Goal: Browse casually: Explore the website without a specific task or goal

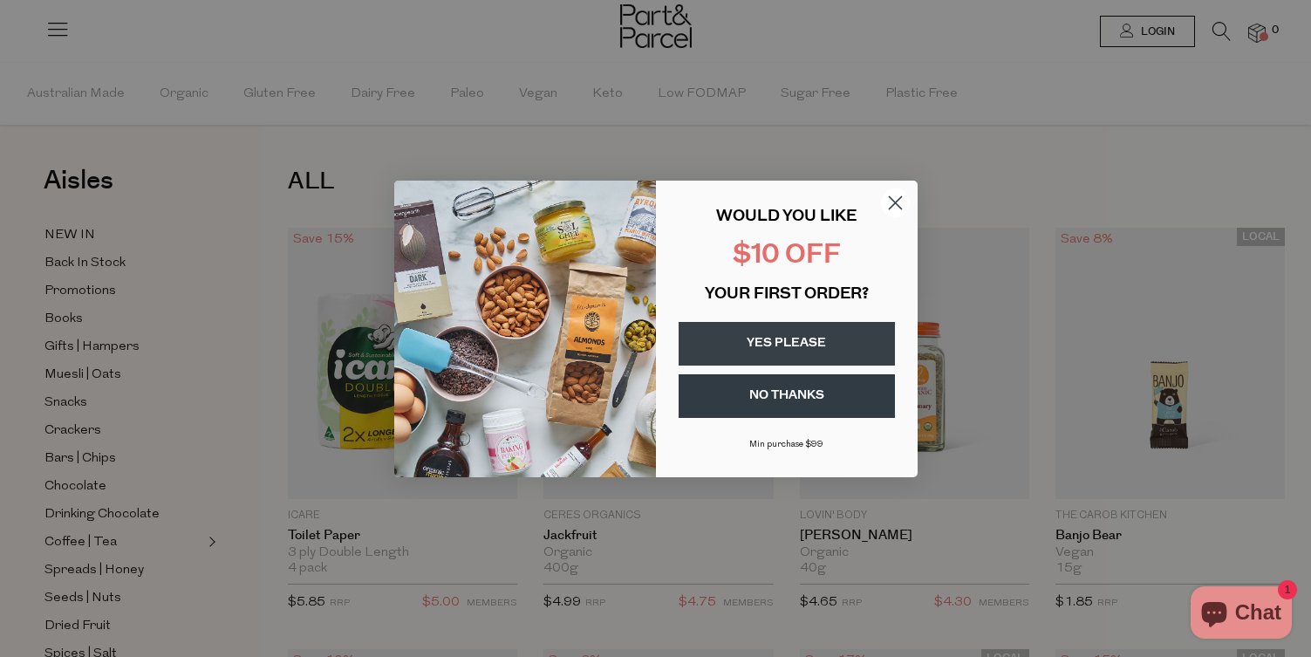
click at [895, 200] on circle "Close dialog" at bounding box center [894, 202] width 29 height 29
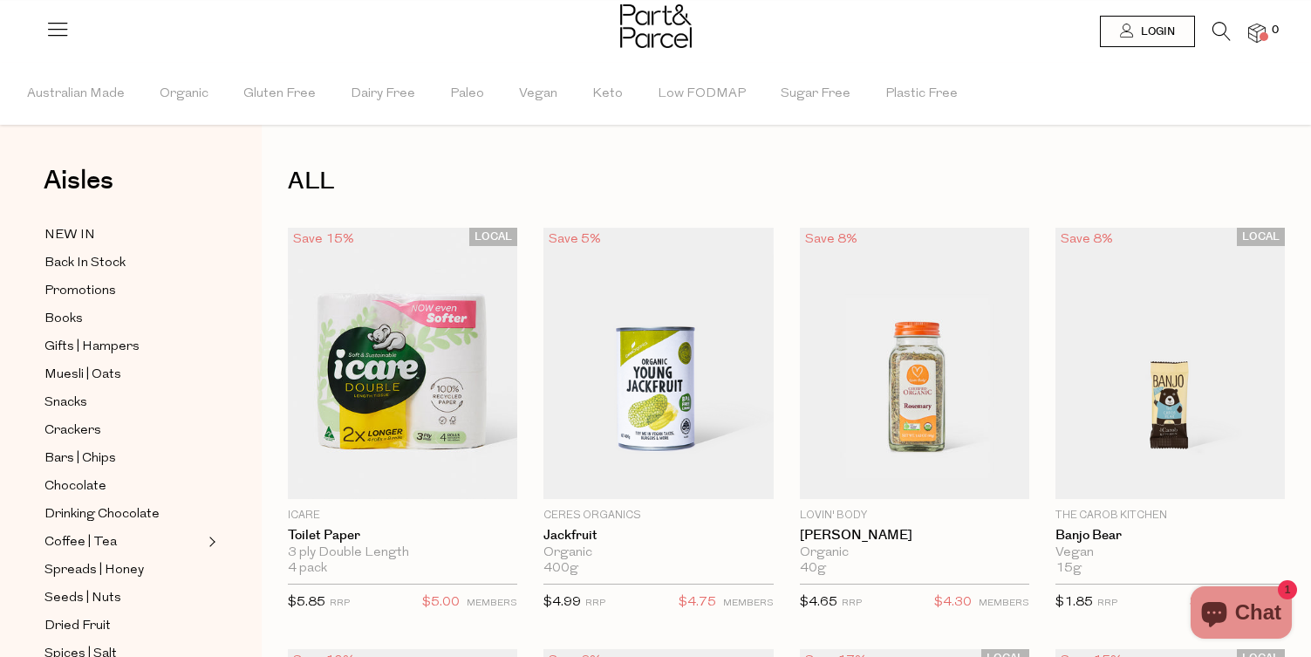
click at [665, 26] on img at bounding box center [656, 26] width 72 height 44
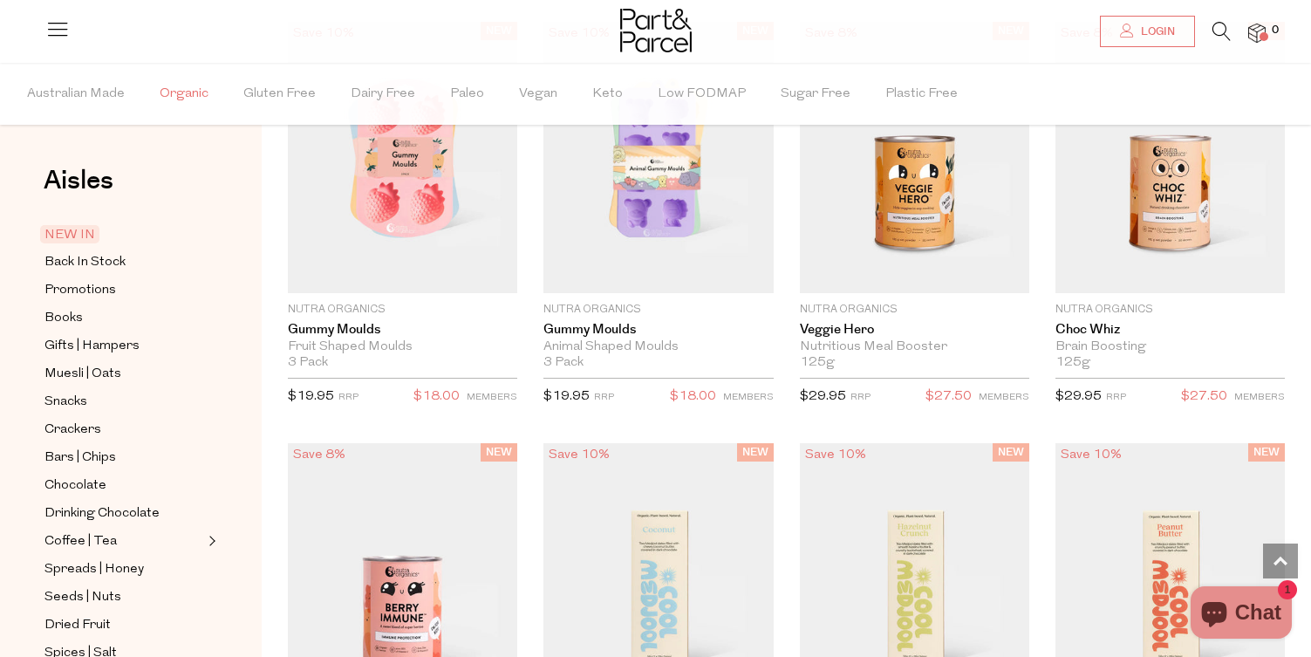
scroll to position [1521, 0]
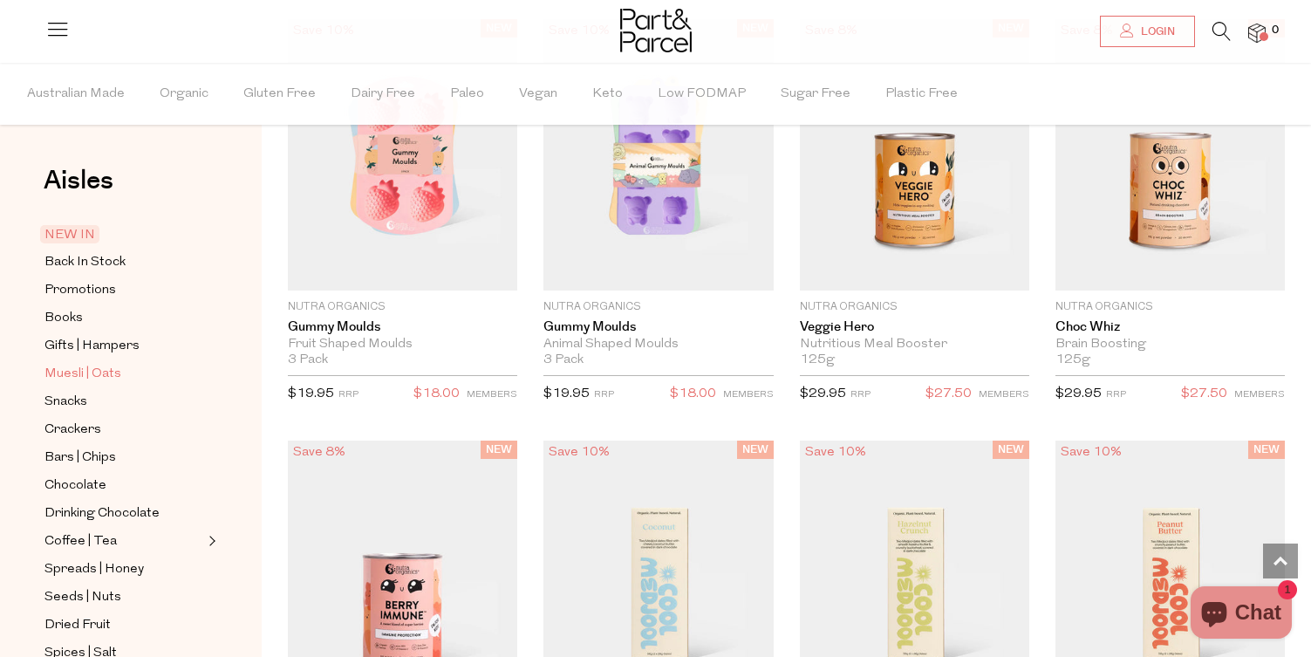
click at [96, 376] on span "Muesli | Oats" at bounding box center [82, 374] width 77 height 21
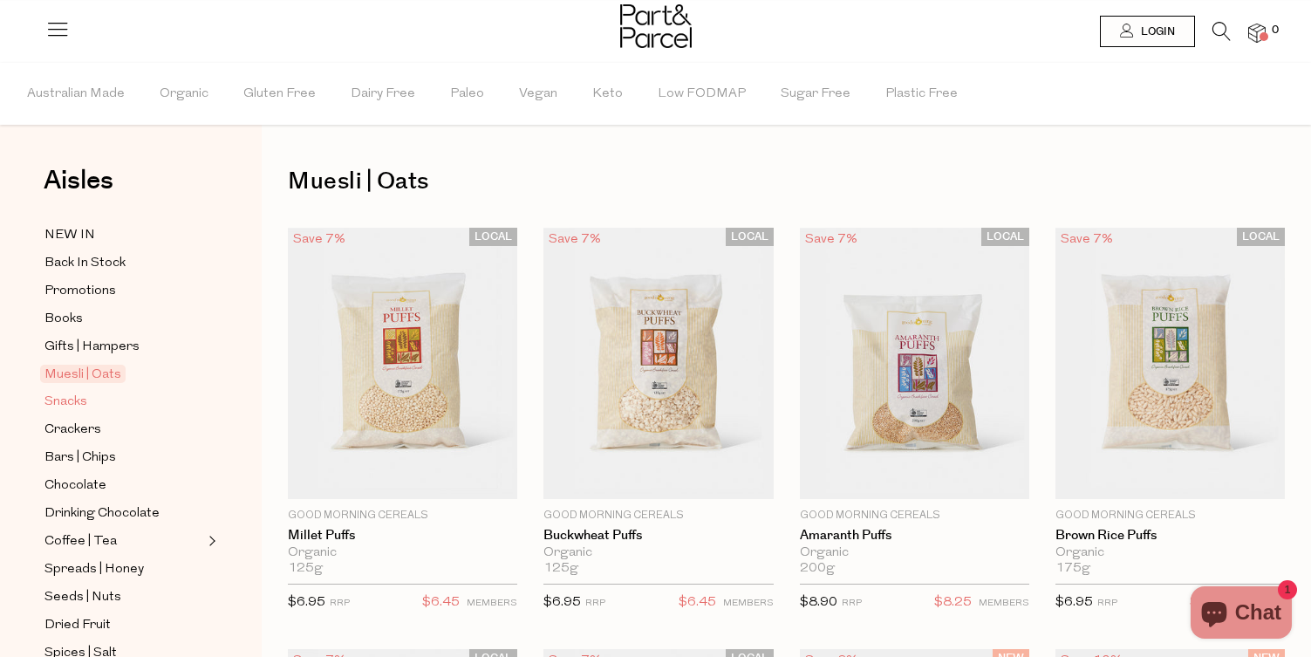
click at [72, 400] on span "Snacks" at bounding box center [65, 402] width 43 height 21
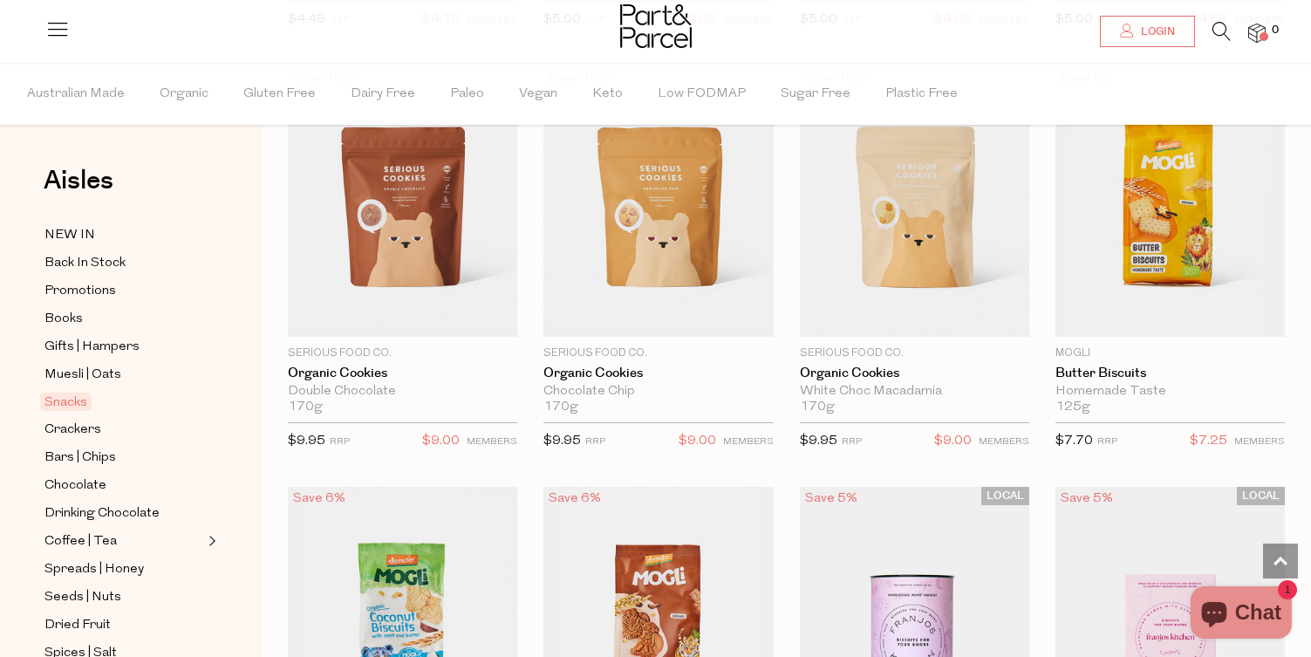
scroll to position [3530, 0]
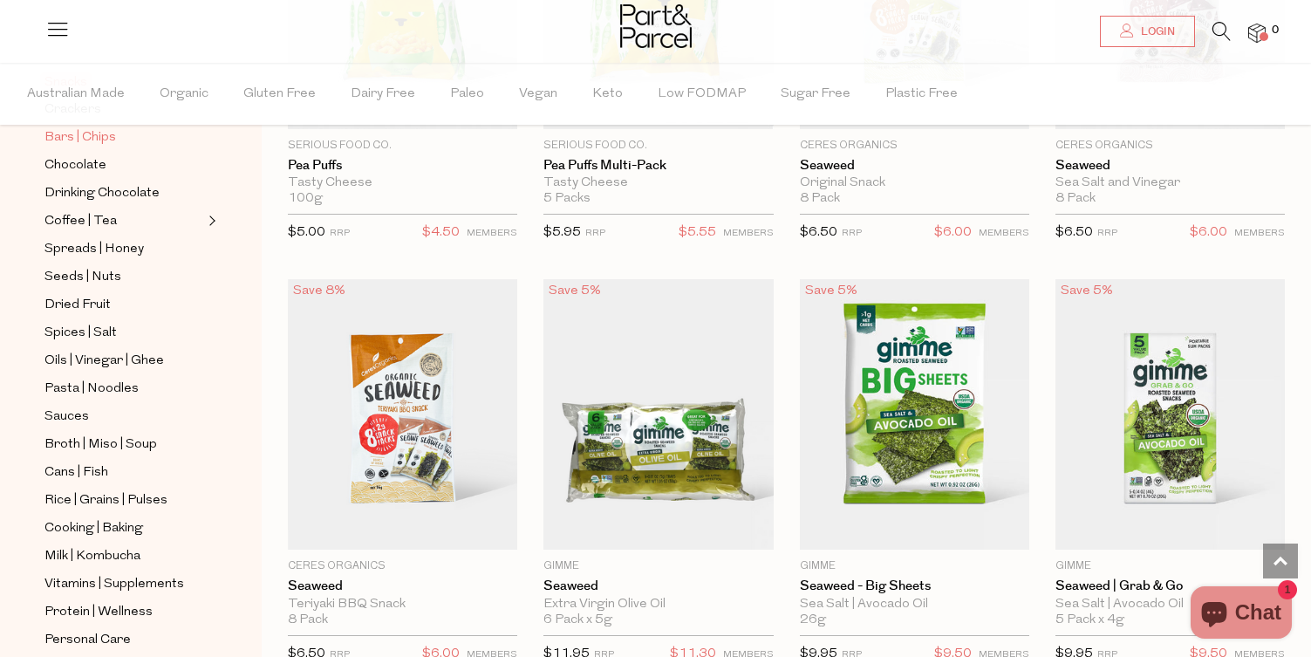
scroll to position [324, 0]
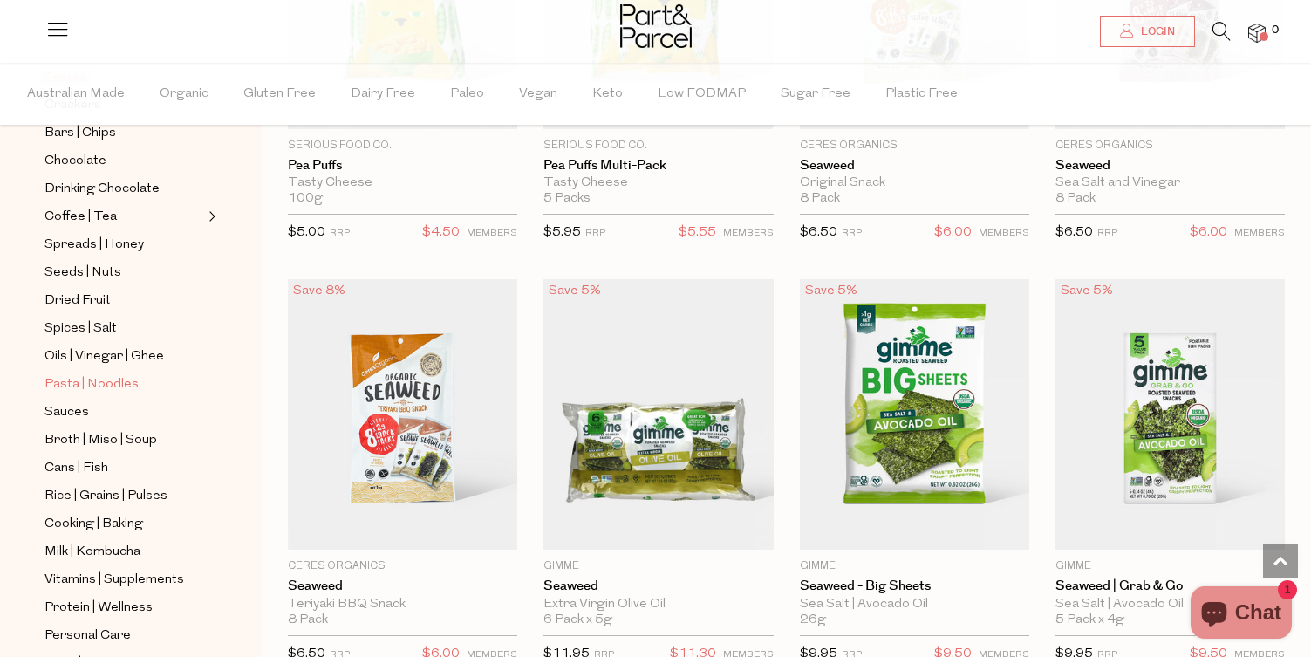
click at [122, 380] on span "Pasta | Noodles" at bounding box center [91, 384] width 94 height 21
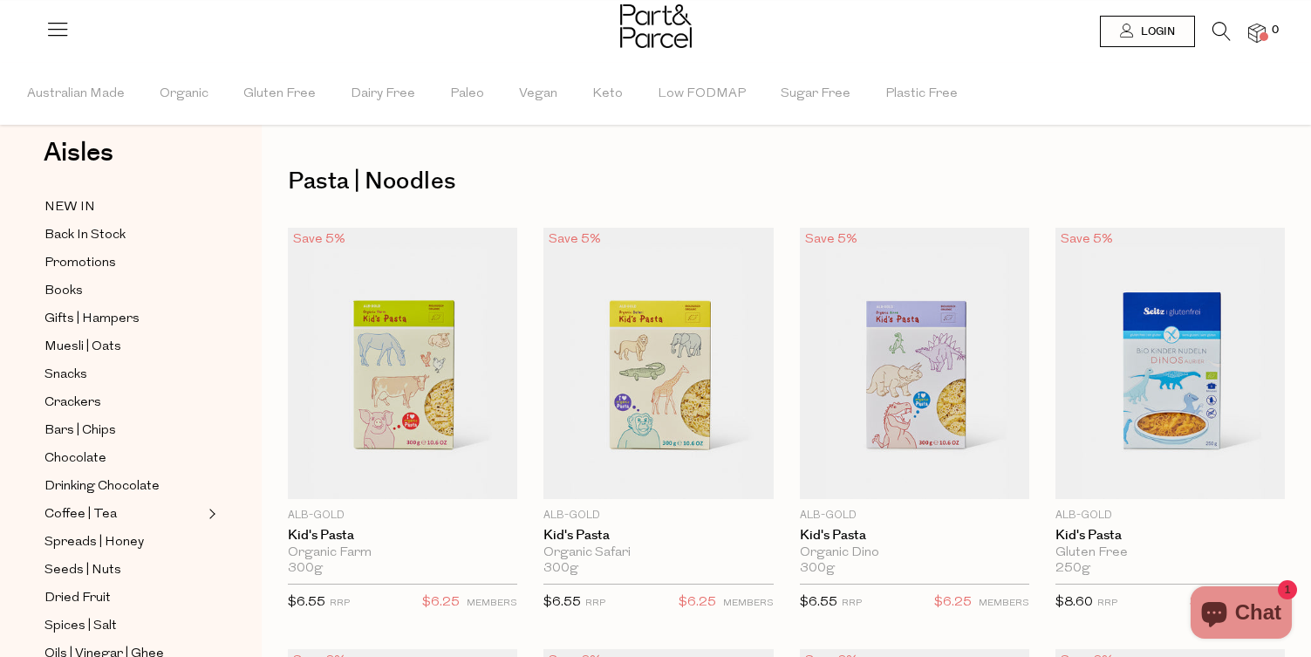
scroll to position [48, 0]
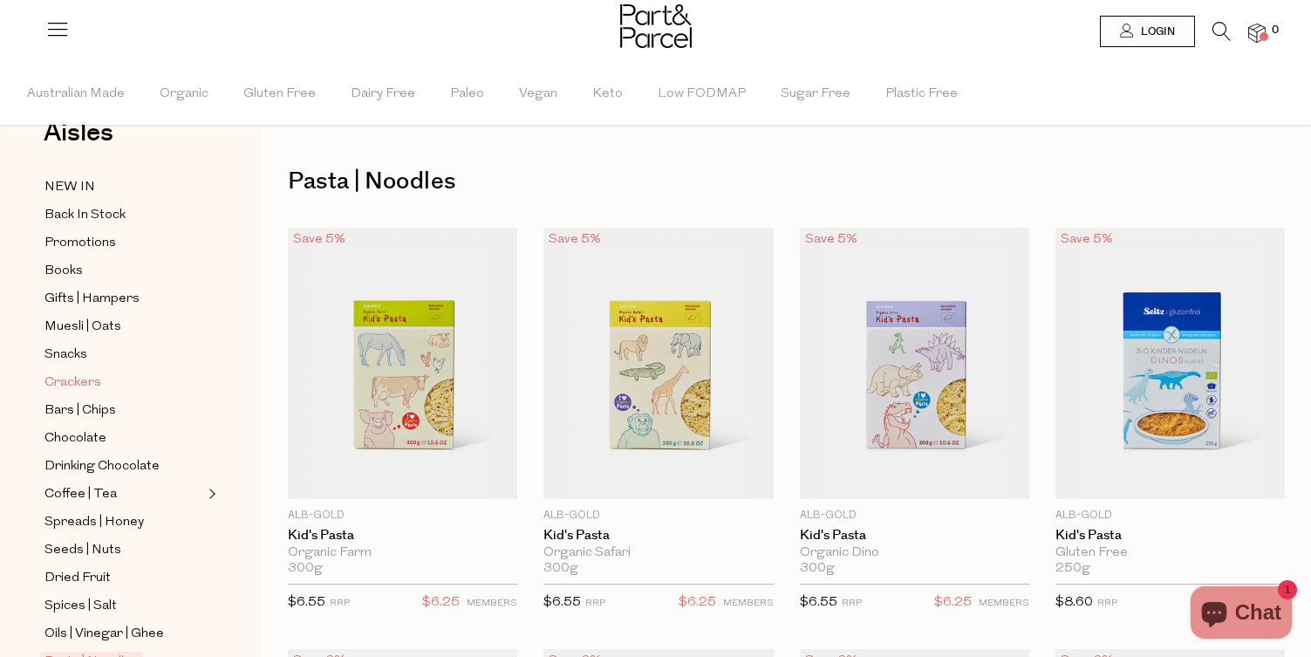
click at [60, 385] on span "Crackers" at bounding box center [72, 382] width 57 height 21
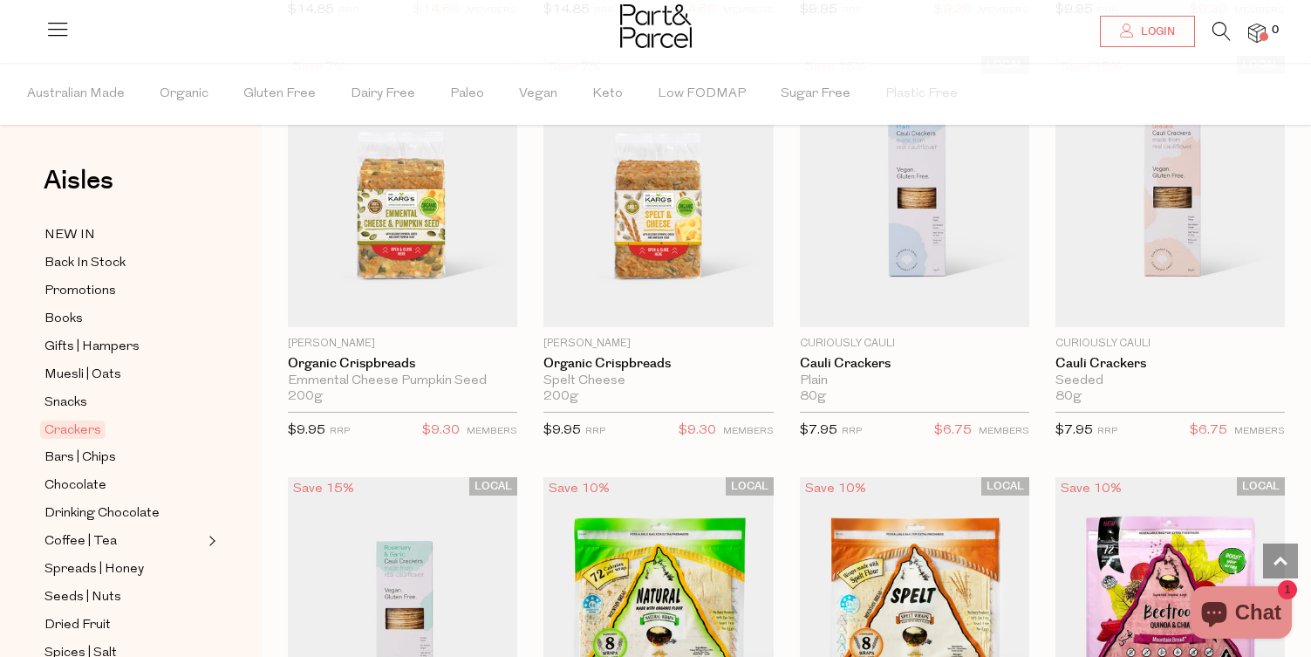
scroll to position [3107, 0]
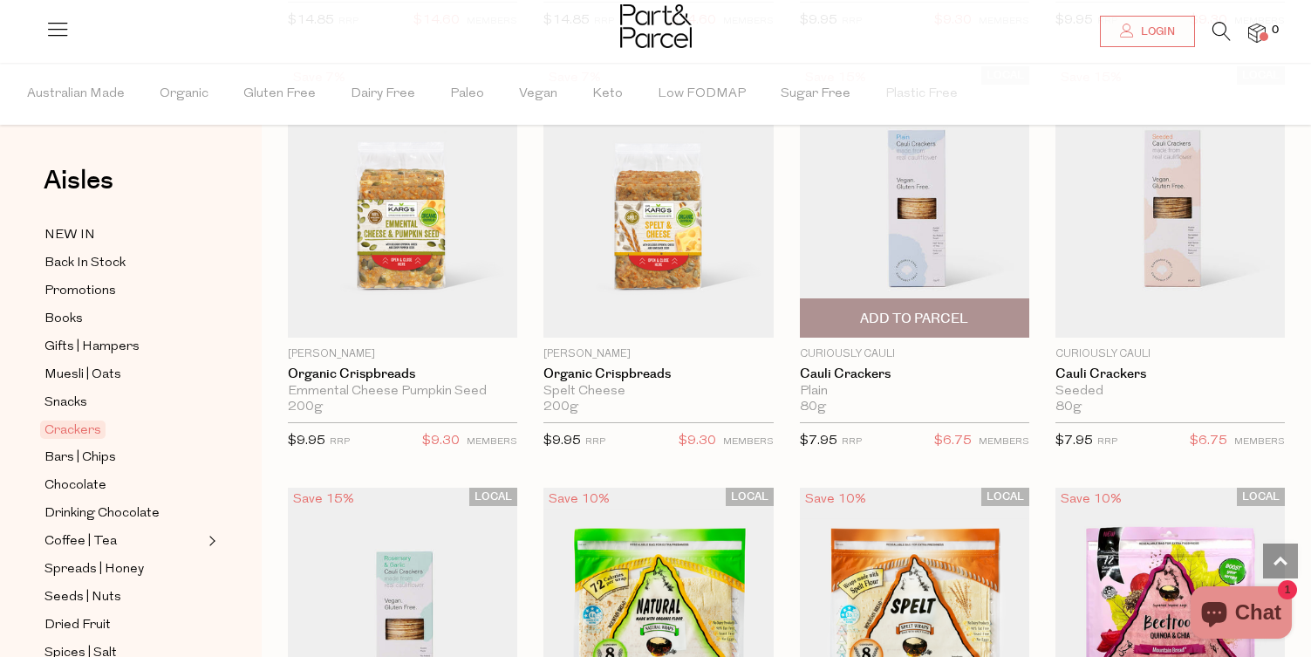
click at [926, 215] on img at bounding box center [914, 201] width 229 height 271
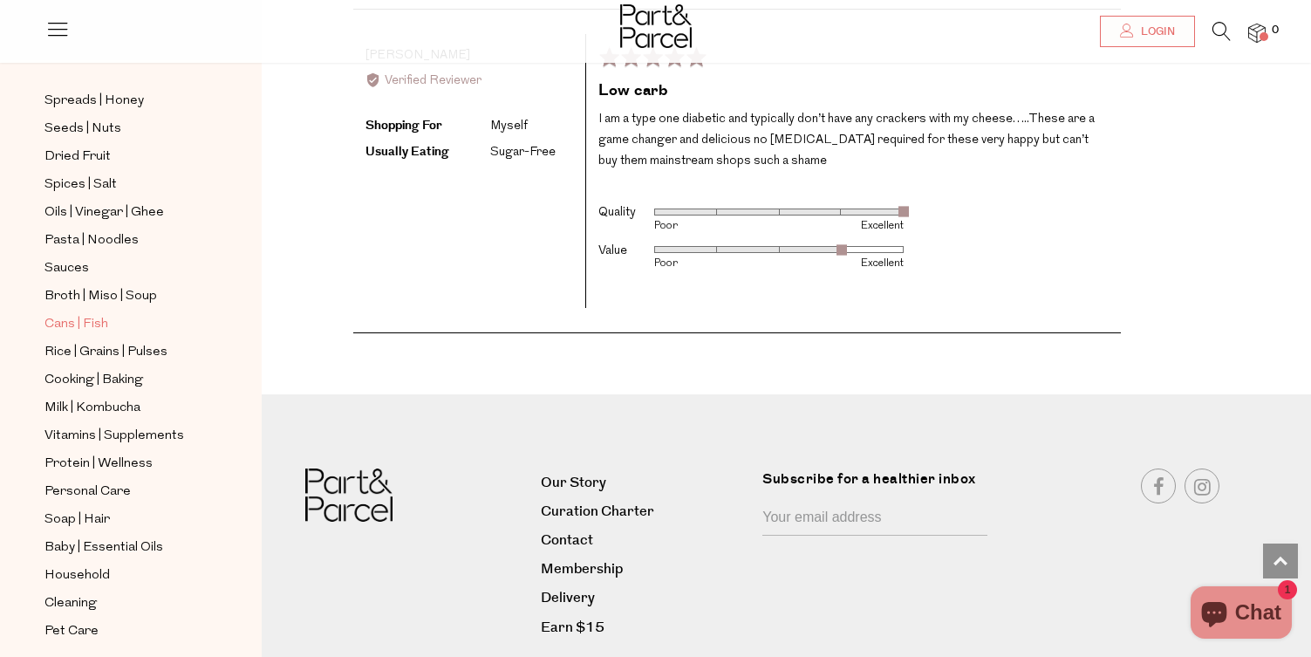
scroll to position [410, 0]
click at [88, 397] on span "Milk | Kombucha" at bounding box center [92, 407] width 96 height 21
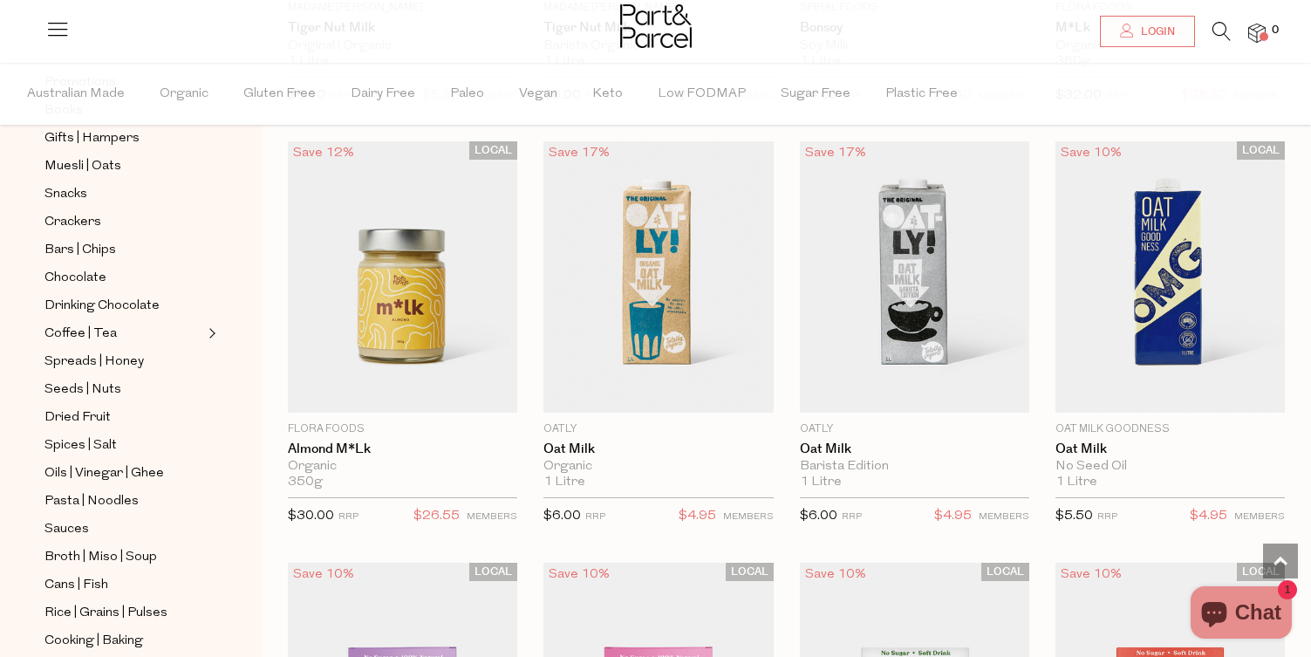
scroll to position [213, 0]
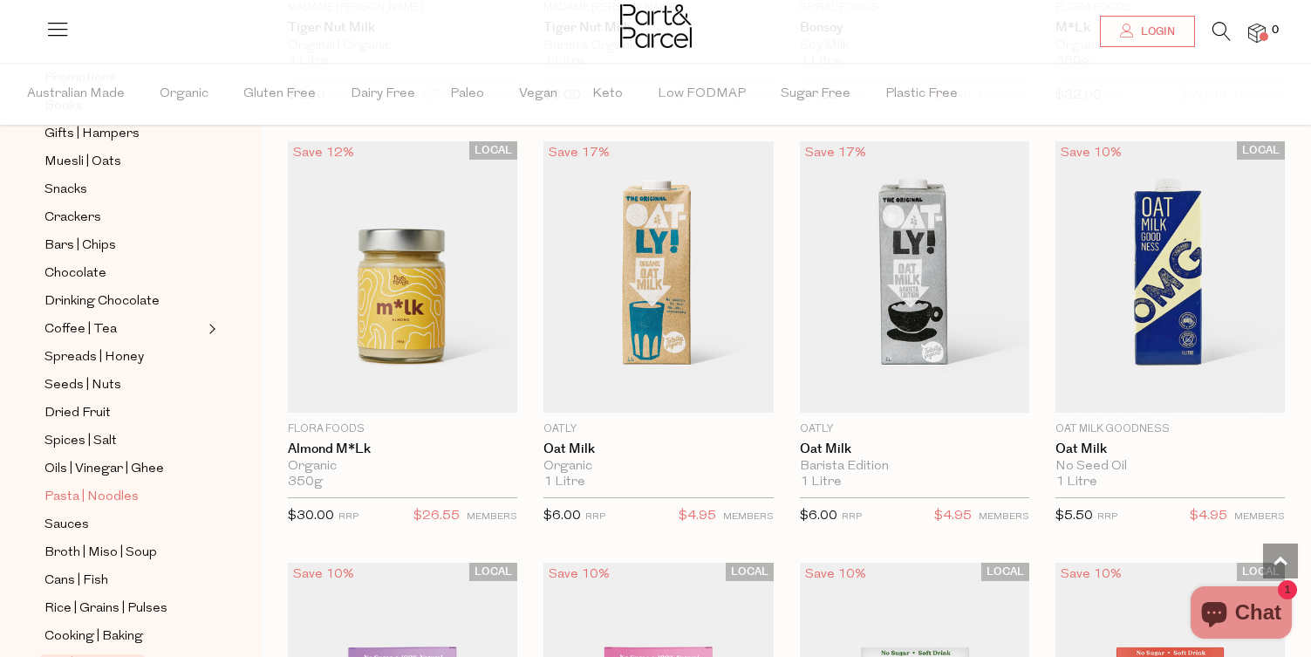
click at [85, 501] on span "Pasta | Noodles" at bounding box center [91, 497] width 94 height 21
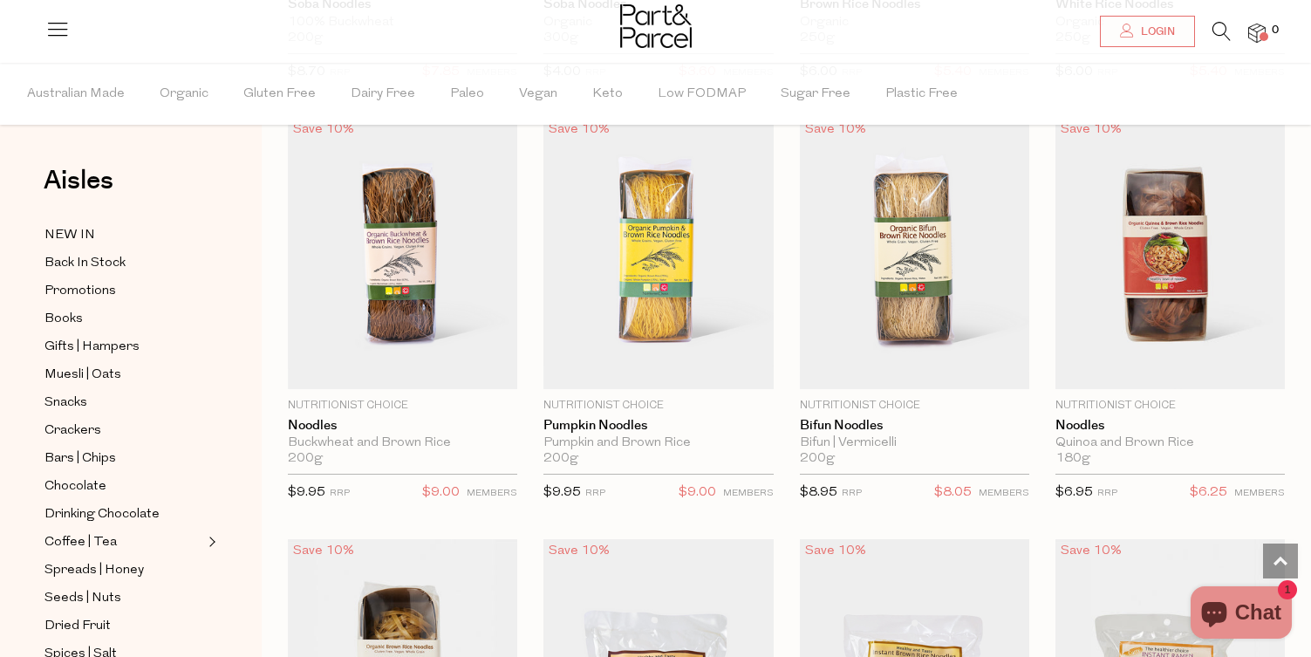
scroll to position [4320, 0]
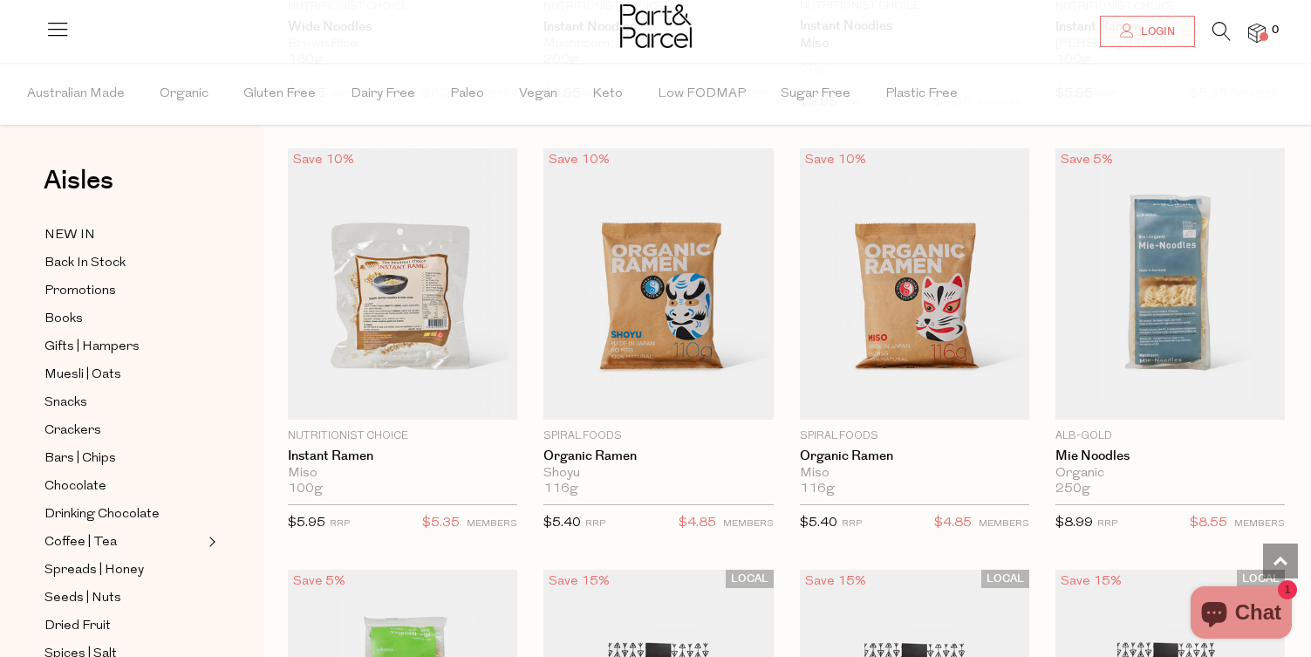
scroll to position [5139, 0]
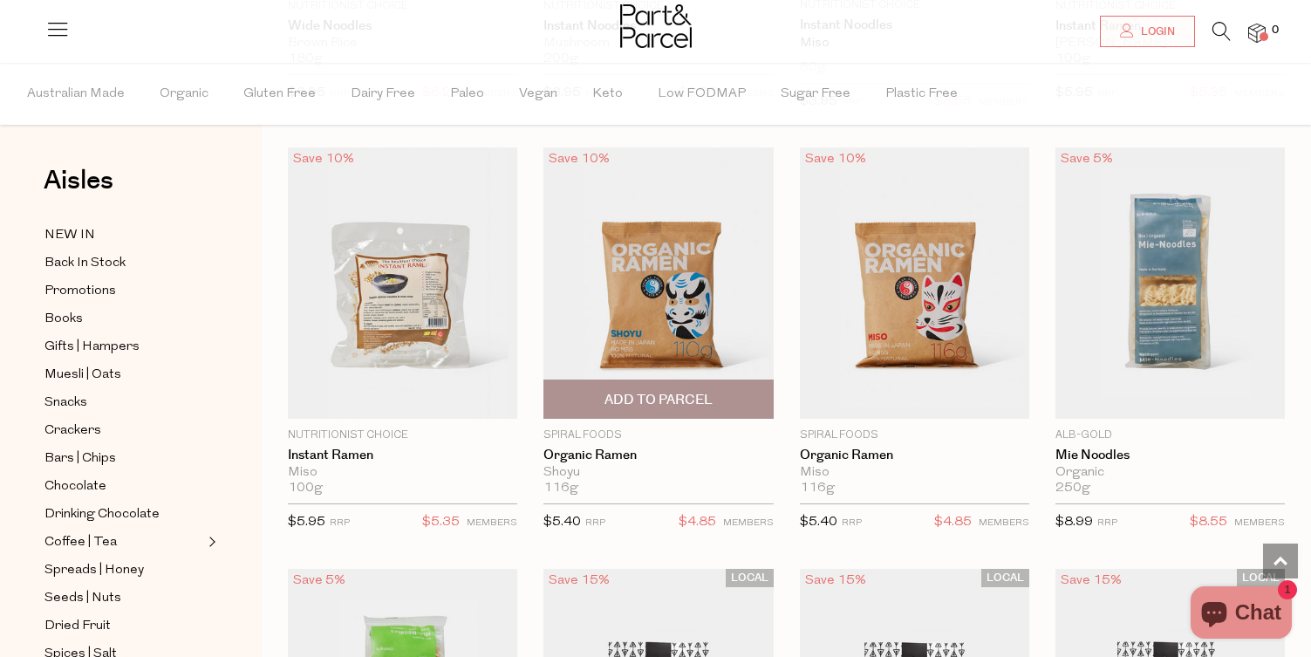
click at [625, 300] on img at bounding box center [657, 282] width 229 height 271
